Goal: Find specific page/section: Find specific page/section

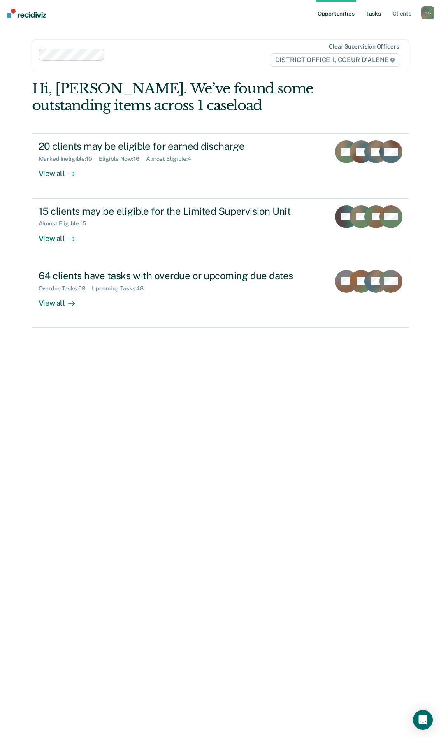
click at [375, 14] on link "Tasks" at bounding box center [374, 13] width 18 height 26
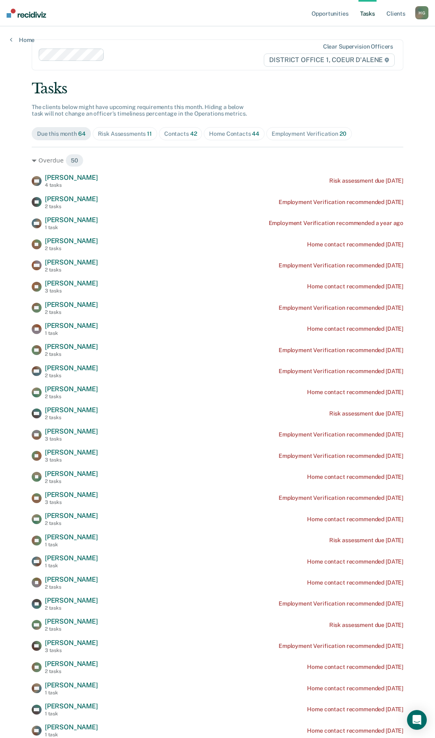
click at [115, 133] on div "Risk Assessments 11" at bounding box center [125, 133] width 54 height 7
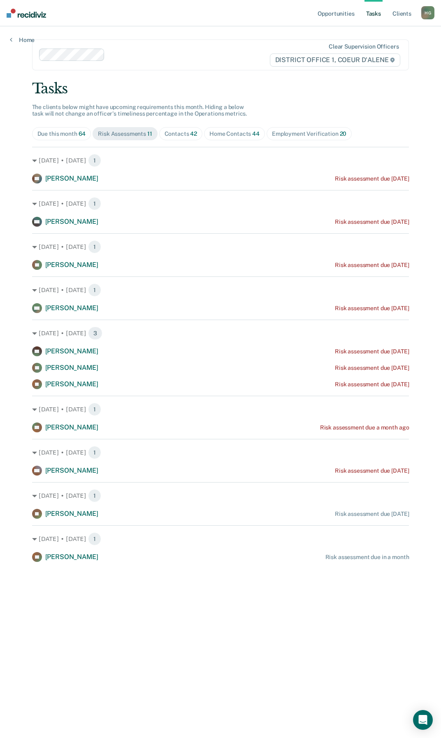
click at [180, 135] on div "Contacts 42" at bounding box center [181, 133] width 33 height 7
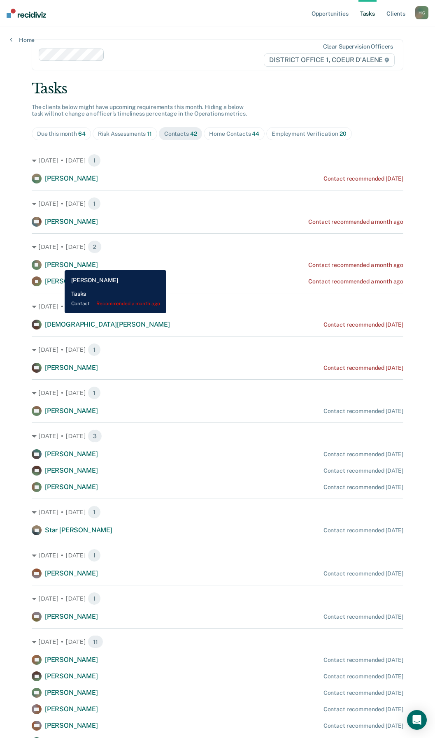
click at [58, 264] on span "[PERSON_NAME]" at bounding box center [71, 265] width 53 height 8
